Goal: Task Accomplishment & Management: Use online tool/utility

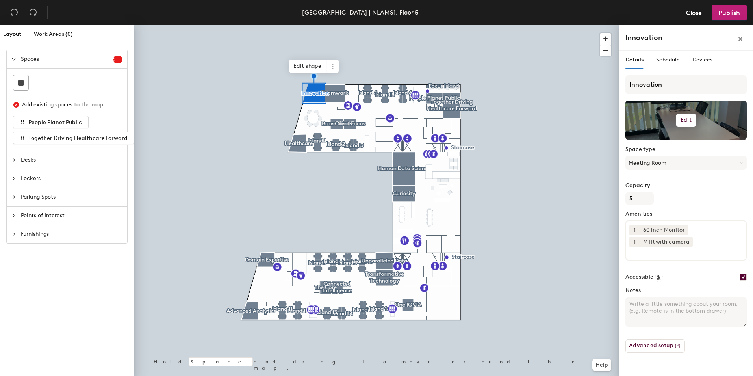
click at [686, 120] on h6 "Edit" at bounding box center [685, 120] width 11 height 6
click at [644, 137] on input "file" at bounding box center [692, 143] width 120 height 12
click at [662, 120] on div at bounding box center [685, 119] width 121 height 39
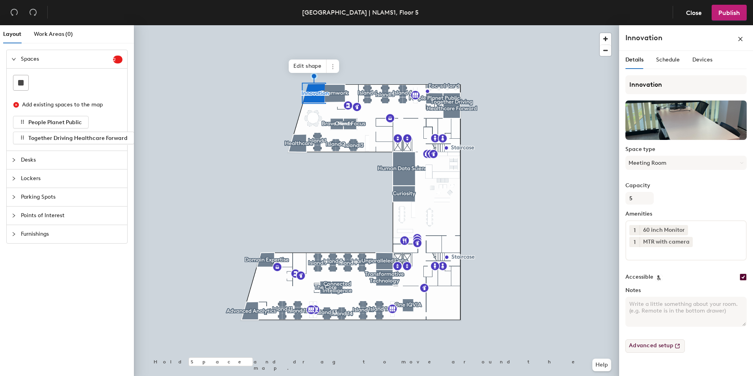
click at [650, 346] on button "Advanced setup" at bounding box center [654, 345] width 59 height 13
click at [673, 61] on span "Schedule" at bounding box center [668, 59] width 24 height 7
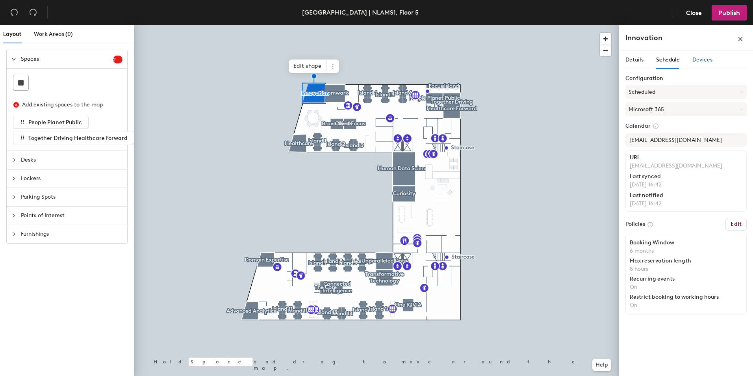
click at [693, 59] on span "Devices" at bounding box center [702, 59] width 20 height 7
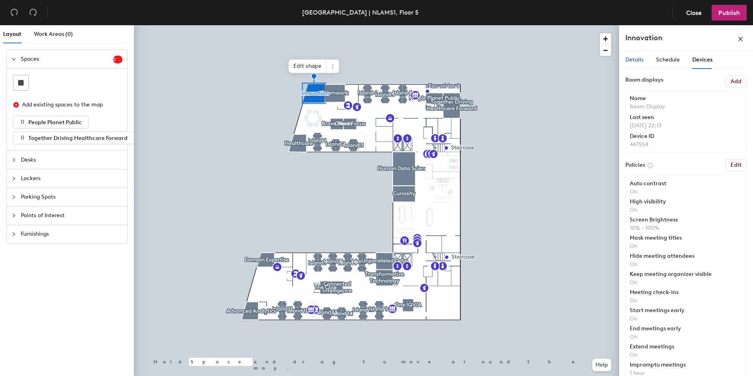
click at [637, 57] on span "Details" at bounding box center [634, 59] width 18 height 7
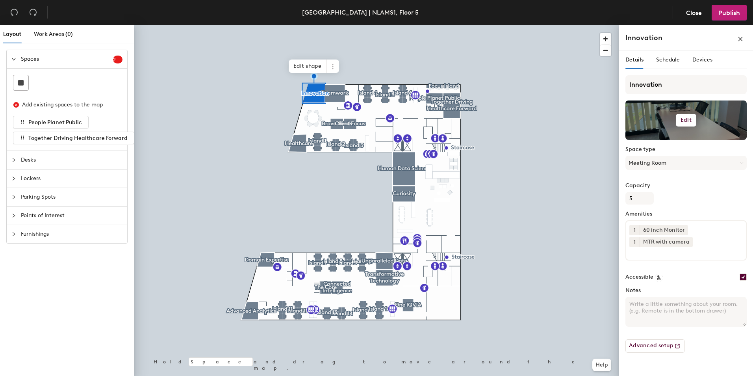
click at [560, 25] on div at bounding box center [376, 25] width 485 height 0
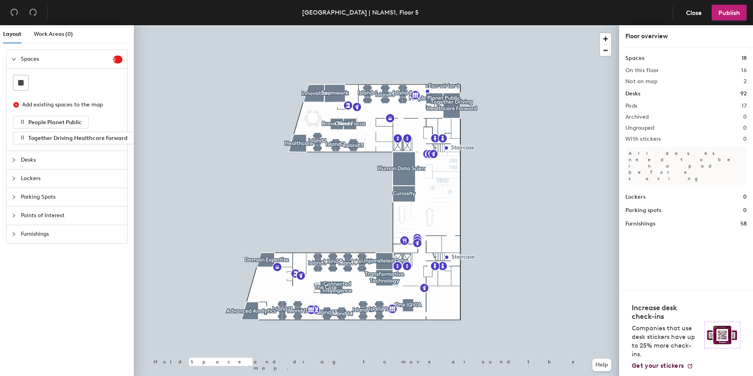
click at [535, 25] on div at bounding box center [376, 25] width 485 height 0
